Goal: Navigation & Orientation: Understand site structure

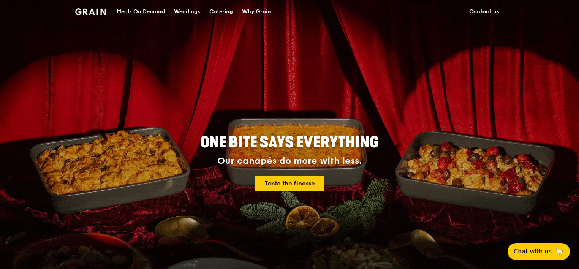
click at [99, 11] on img at bounding box center [90, 11] width 31 height 7
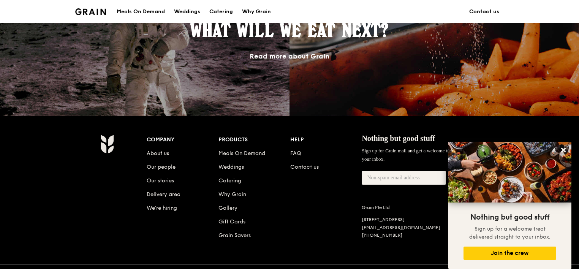
scroll to position [691, 0]
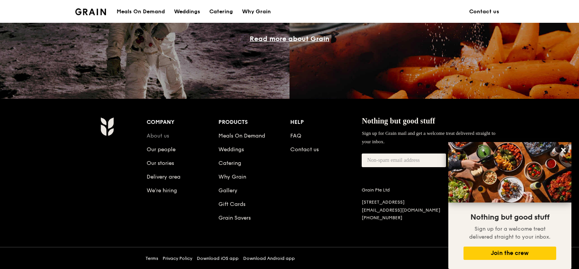
click at [159, 137] on link "About us" at bounding box center [158, 136] width 22 height 6
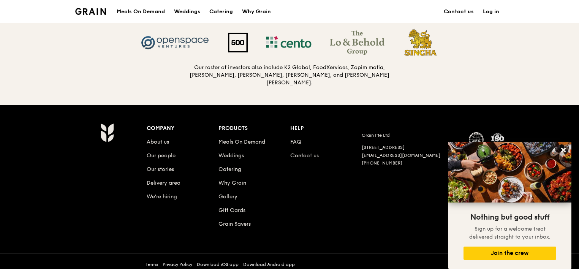
scroll to position [809, 0]
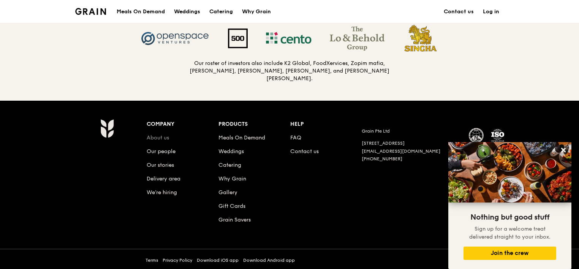
click at [160, 135] on link "About us" at bounding box center [158, 138] width 22 height 6
click at [158, 164] on link "Our stories" at bounding box center [160, 165] width 27 height 6
click at [229, 190] on link "Gallery" at bounding box center [228, 192] width 19 height 6
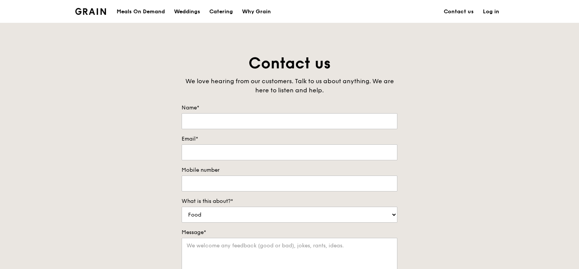
click at [87, 10] on img at bounding box center [90, 11] width 31 height 7
